Goal: Transaction & Acquisition: Purchase product/service

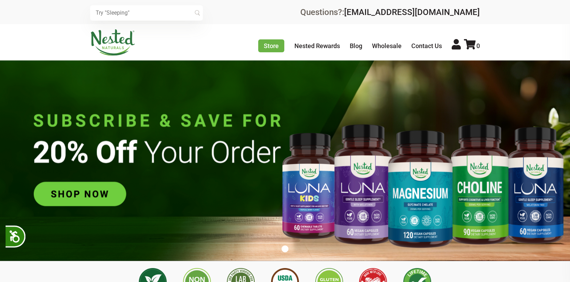
scroll to position [0, 122]
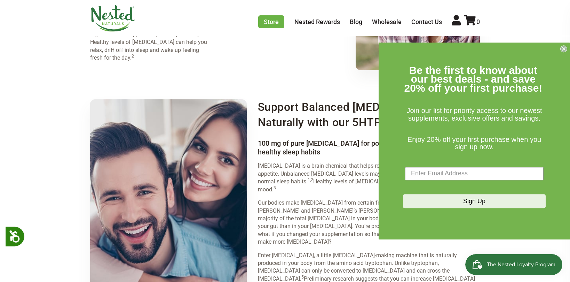
scroll to position [845, 0]
